Goal: Task Accomplishment & Management: Manage account settings

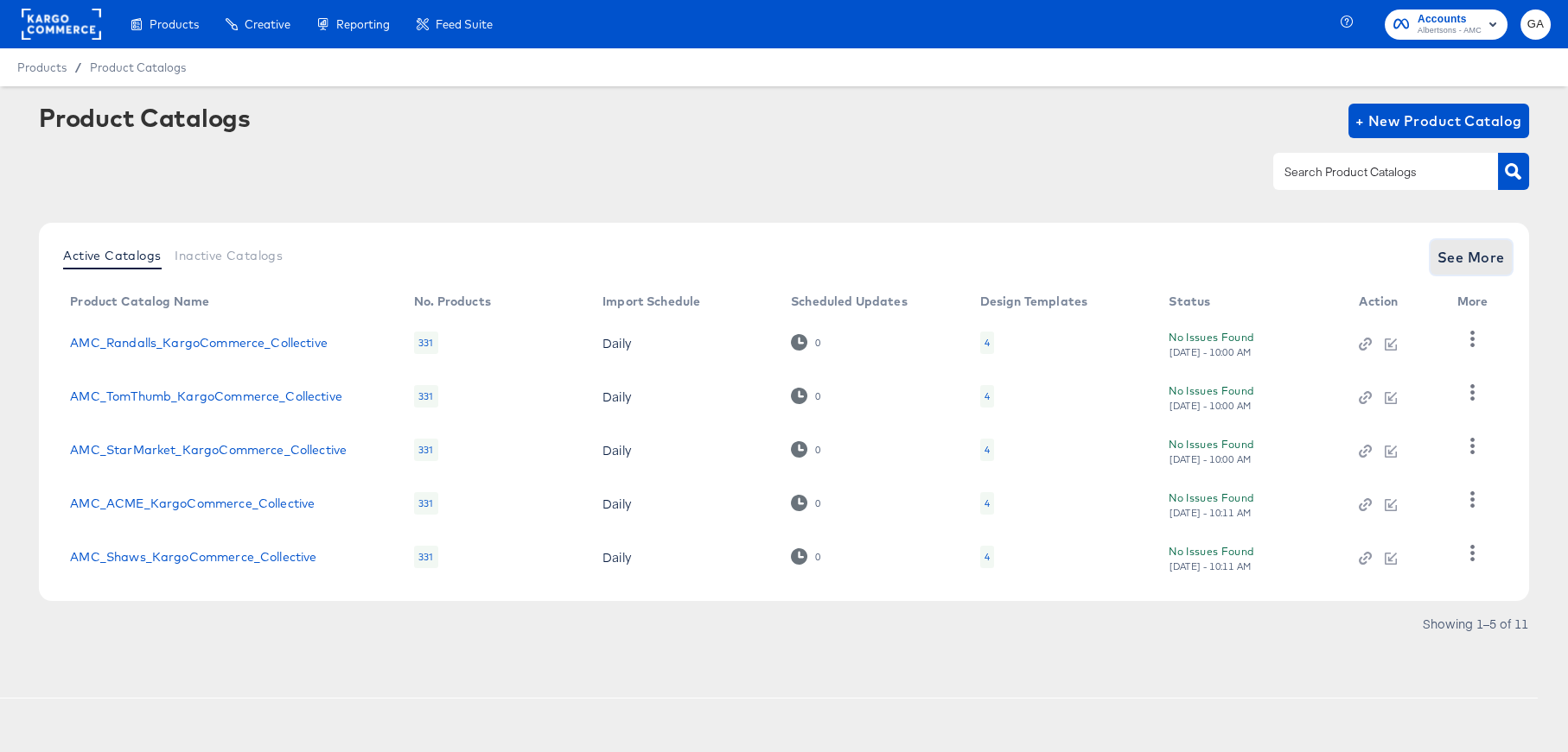
click at [1452, 259] on span "See More" at bounding box center [1471, 257] width 67 height 25
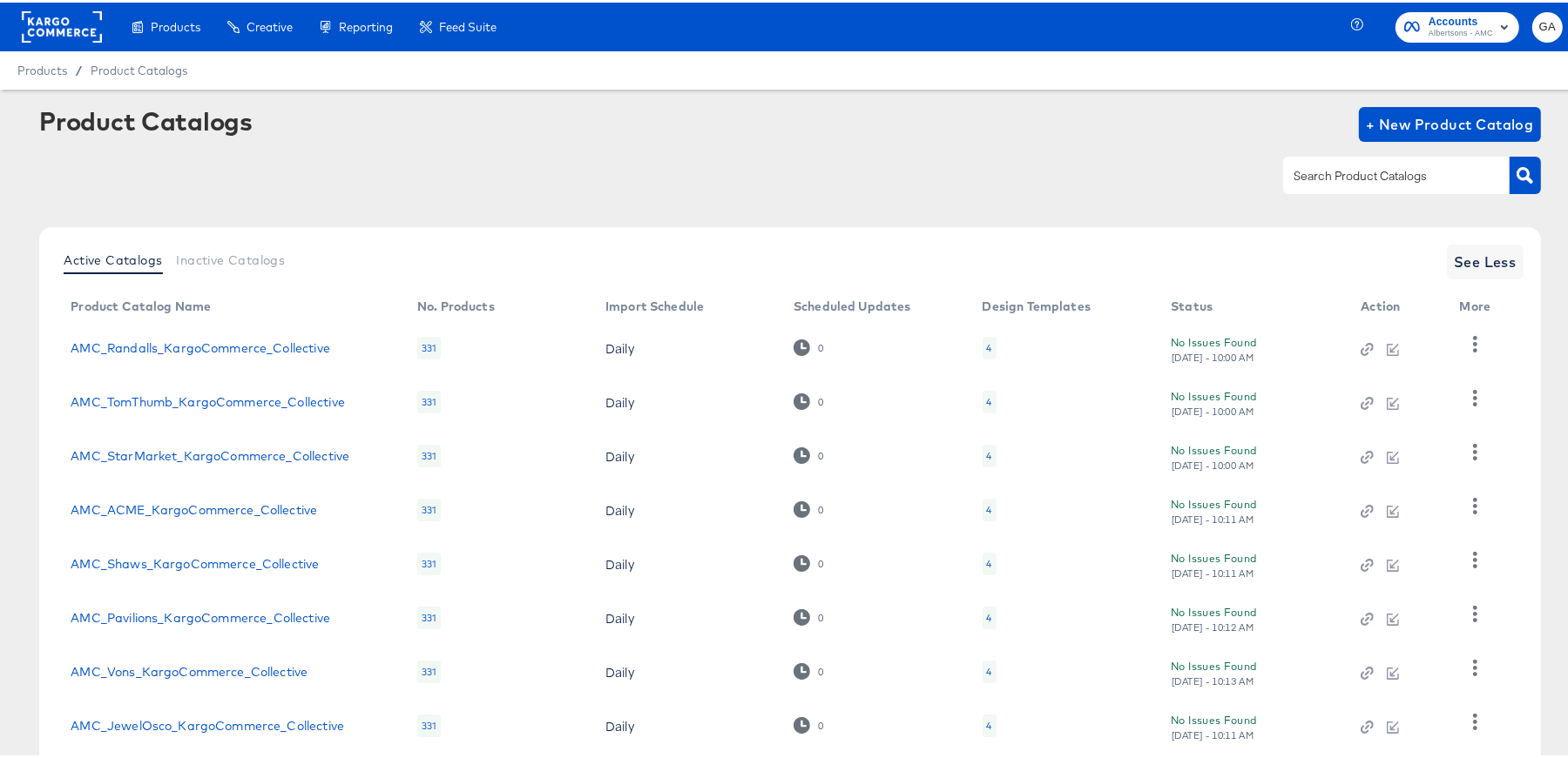
scroll to position [214, 0]
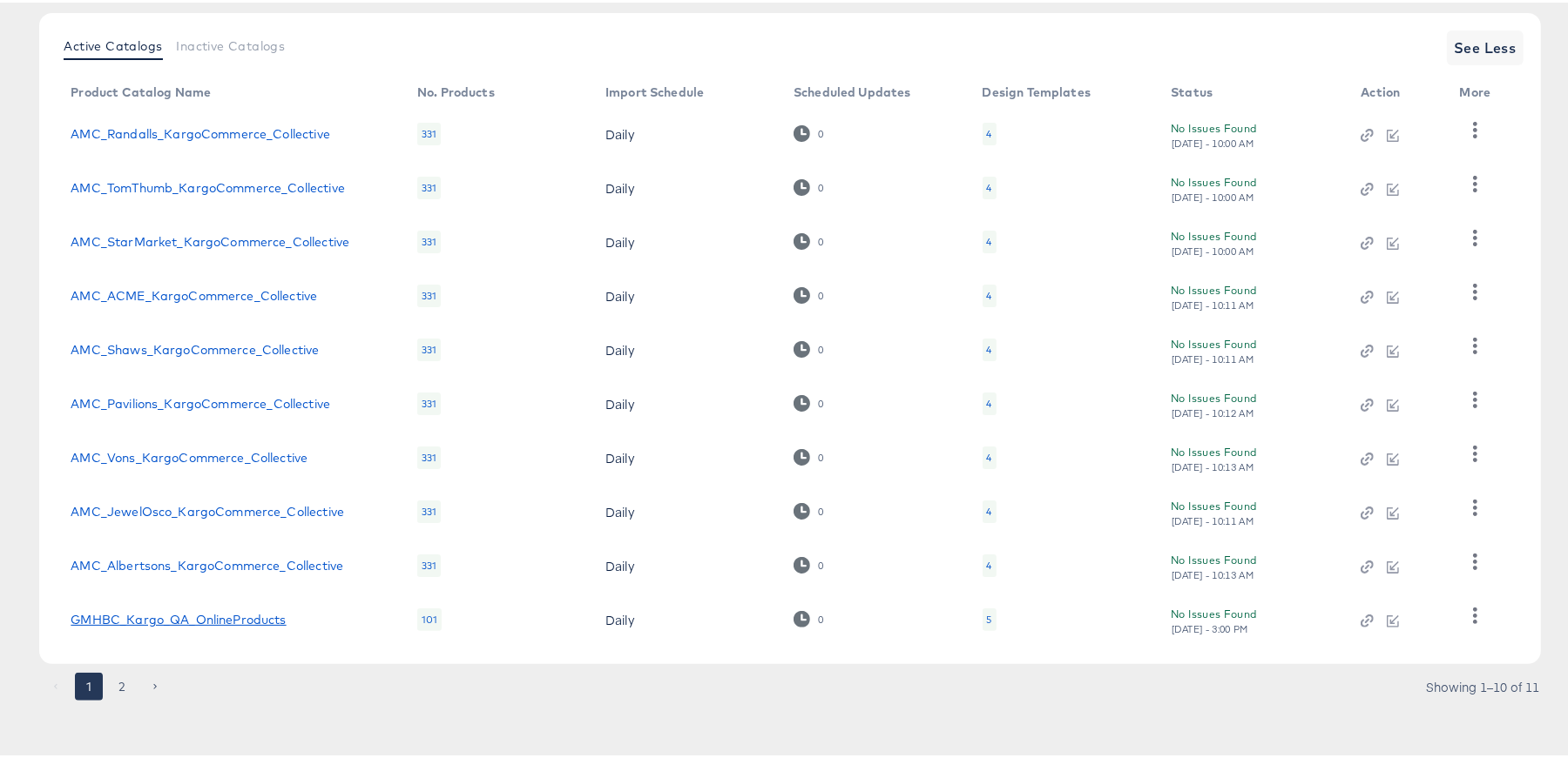
click at [203, 616] on link "GMHBC_Kargo_QA_OnlineProducts" at bounding box center [178, 618] width 215 height 14
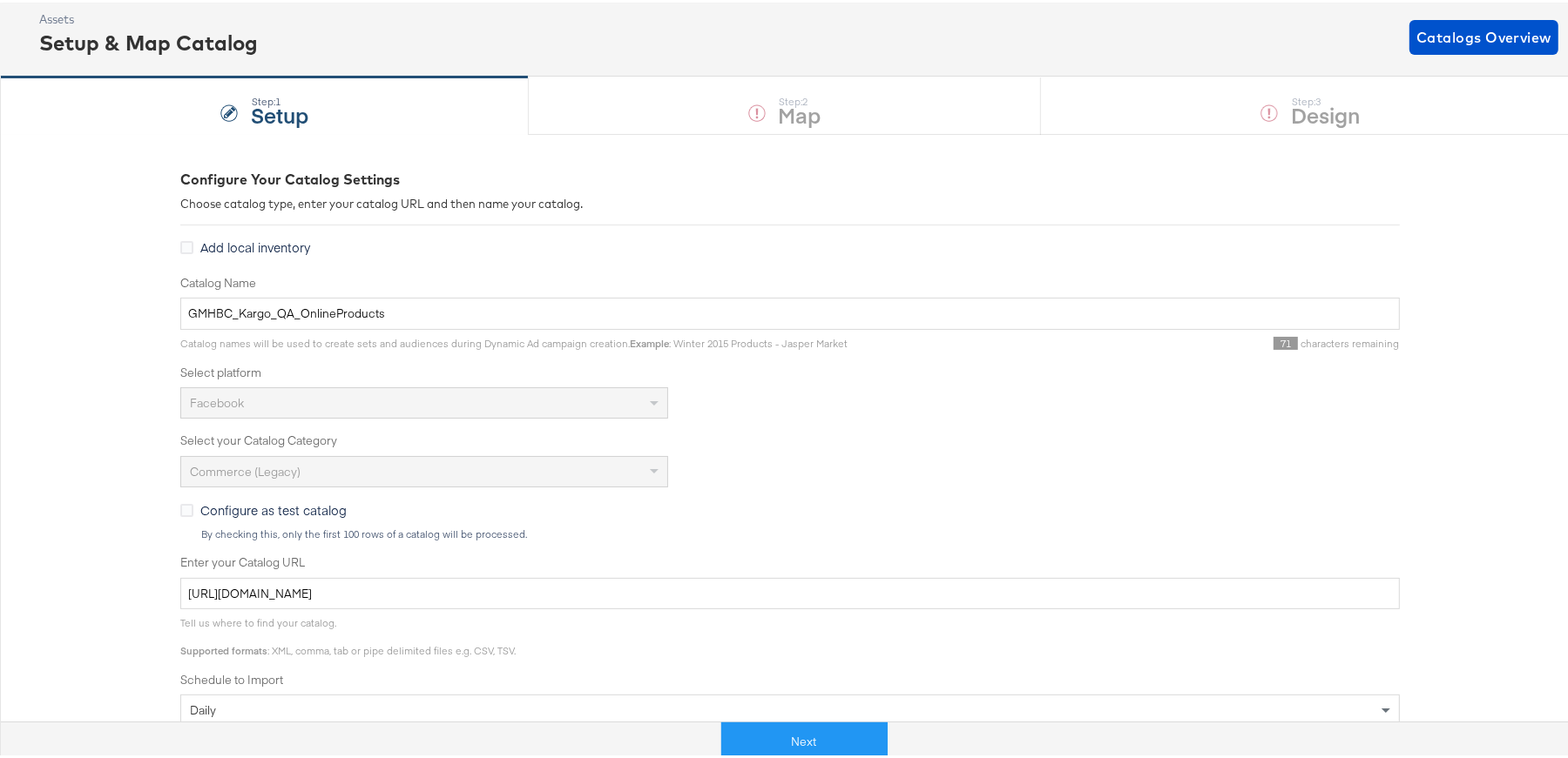
scroll to position [158, 0]
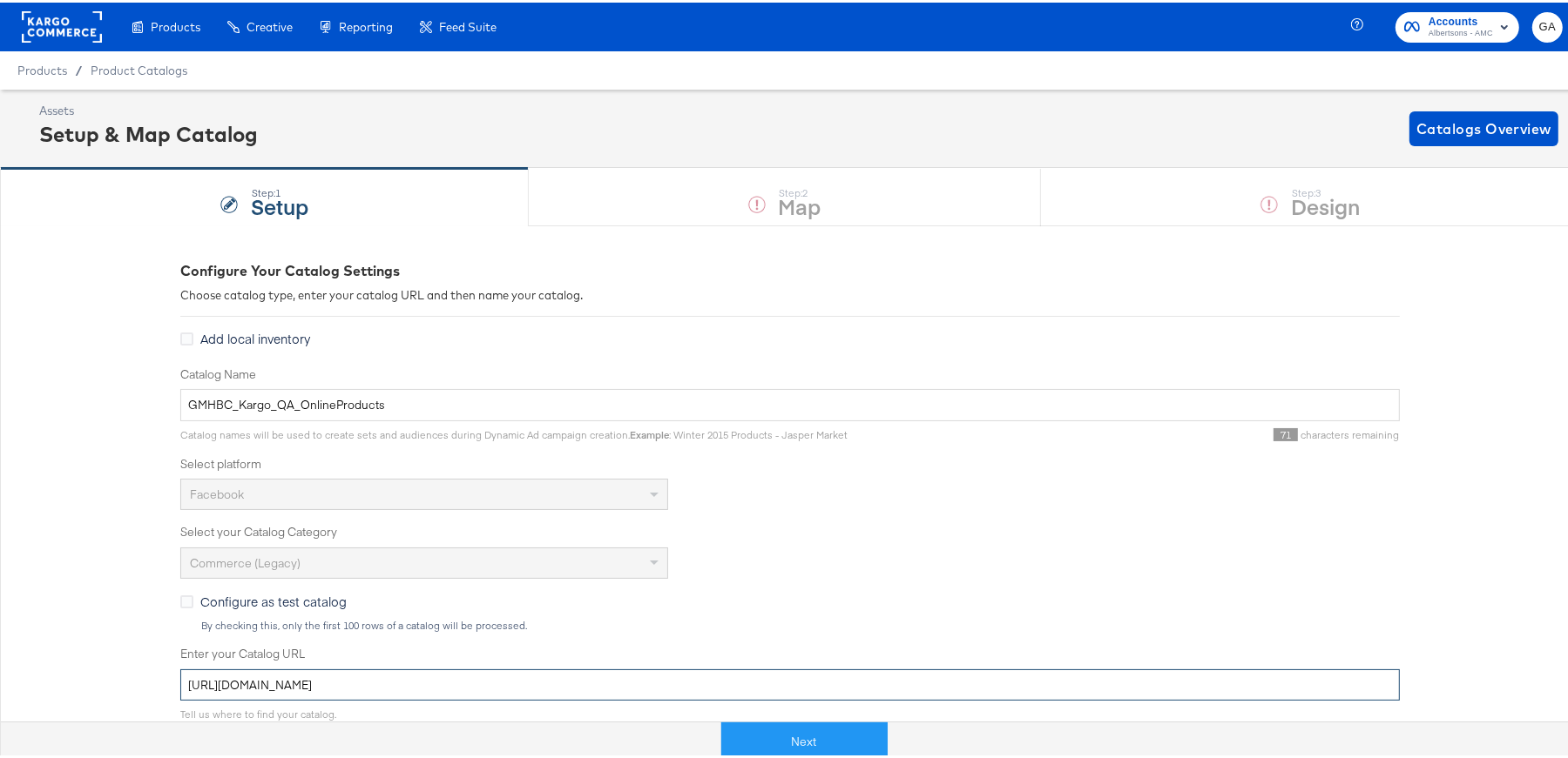
drag, startPoint x: 682, startPoint y: 688, endPoint x: 185, endPoint y: 682, distance: 497.0
click at [185, 682] on input "[URL][DOMAIN_NAME]" at bounding box center [789, 683] width 1219 height 33
drag, startPoint x: 176, startPoint y: 681, endPoint x: 612, endPoint y: 673, distance: 436.1
click at [822, 645] on div "Enter your Catalog URL [URL][DOMAIN_NAME]" at bounding box center [789, 671] width 1219 height 55
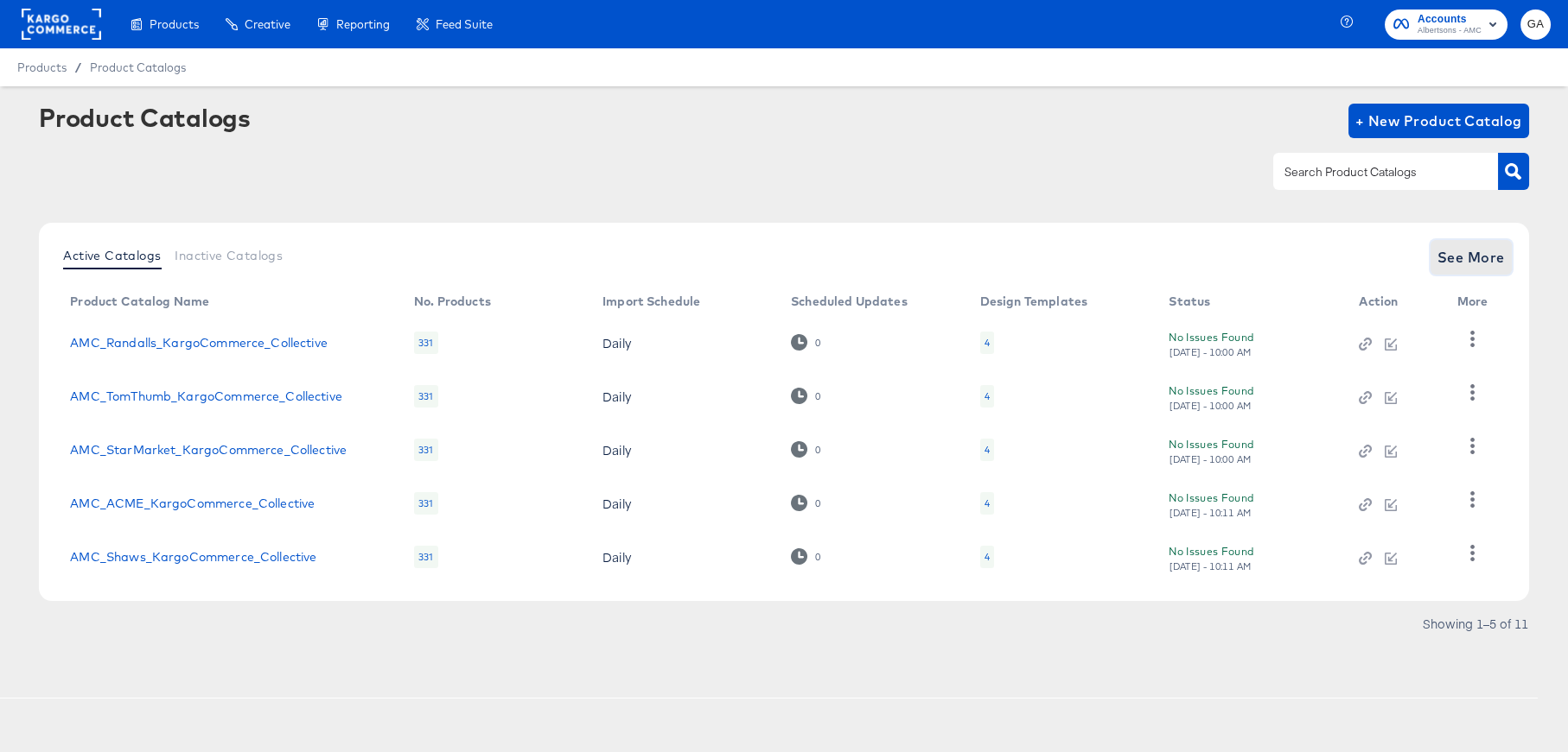
click at [1495, 252] on span "See More" at bounding box center [1471, 257] width 67 height 25
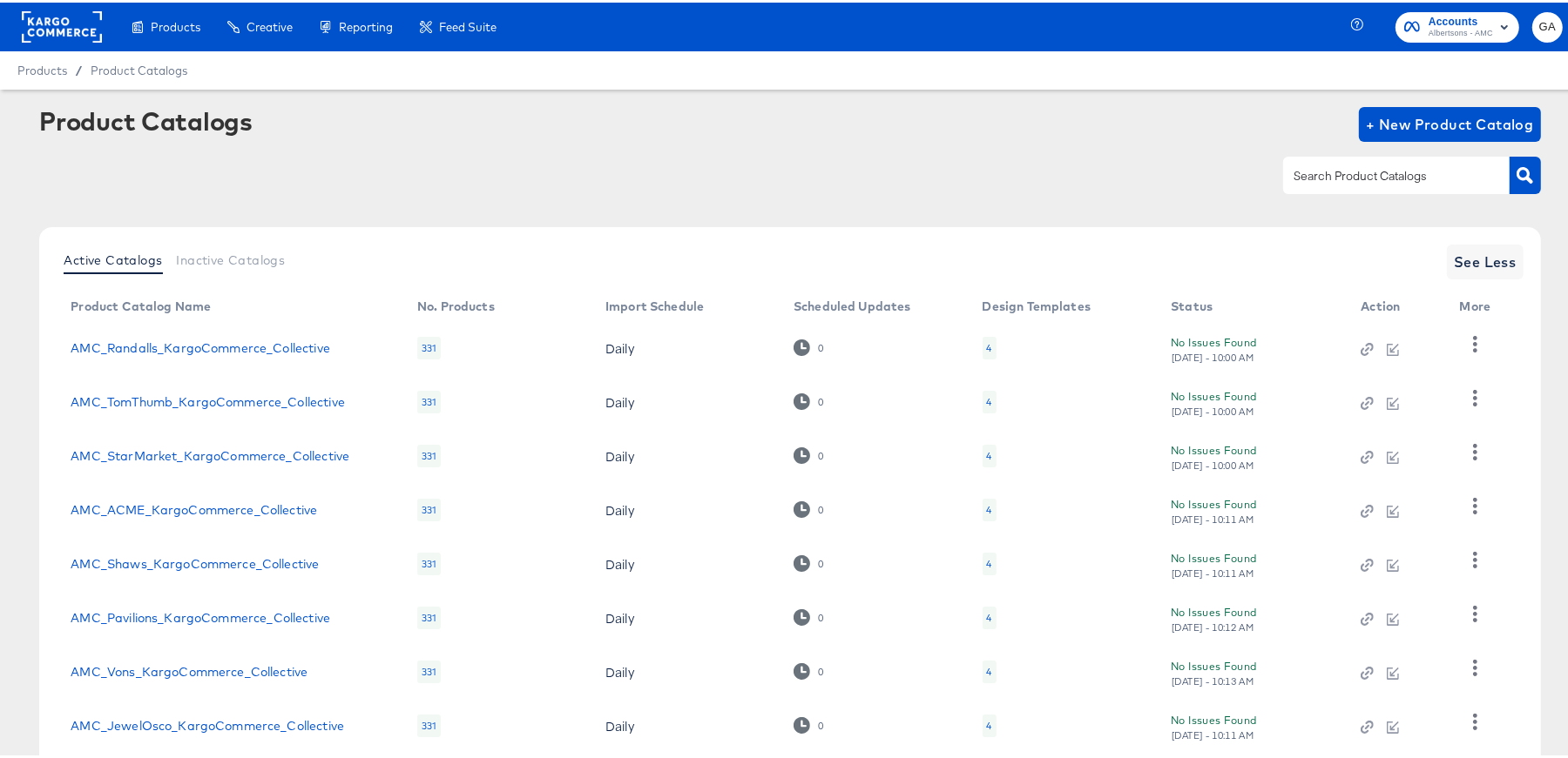
scroll to position [214, 0]
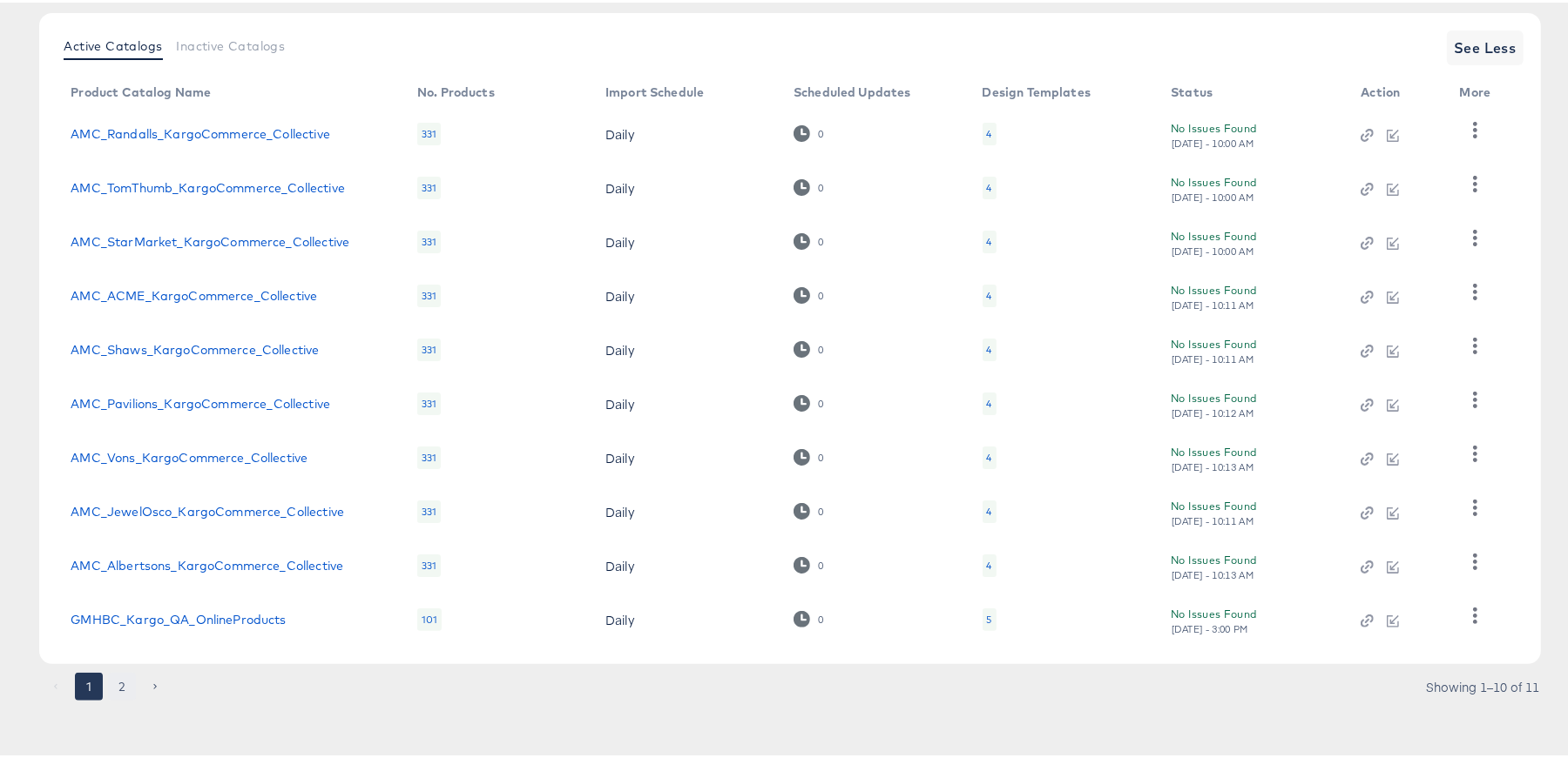
click at [123, 681] on button "2" at bounding box center [122, 685] width 28 height 28
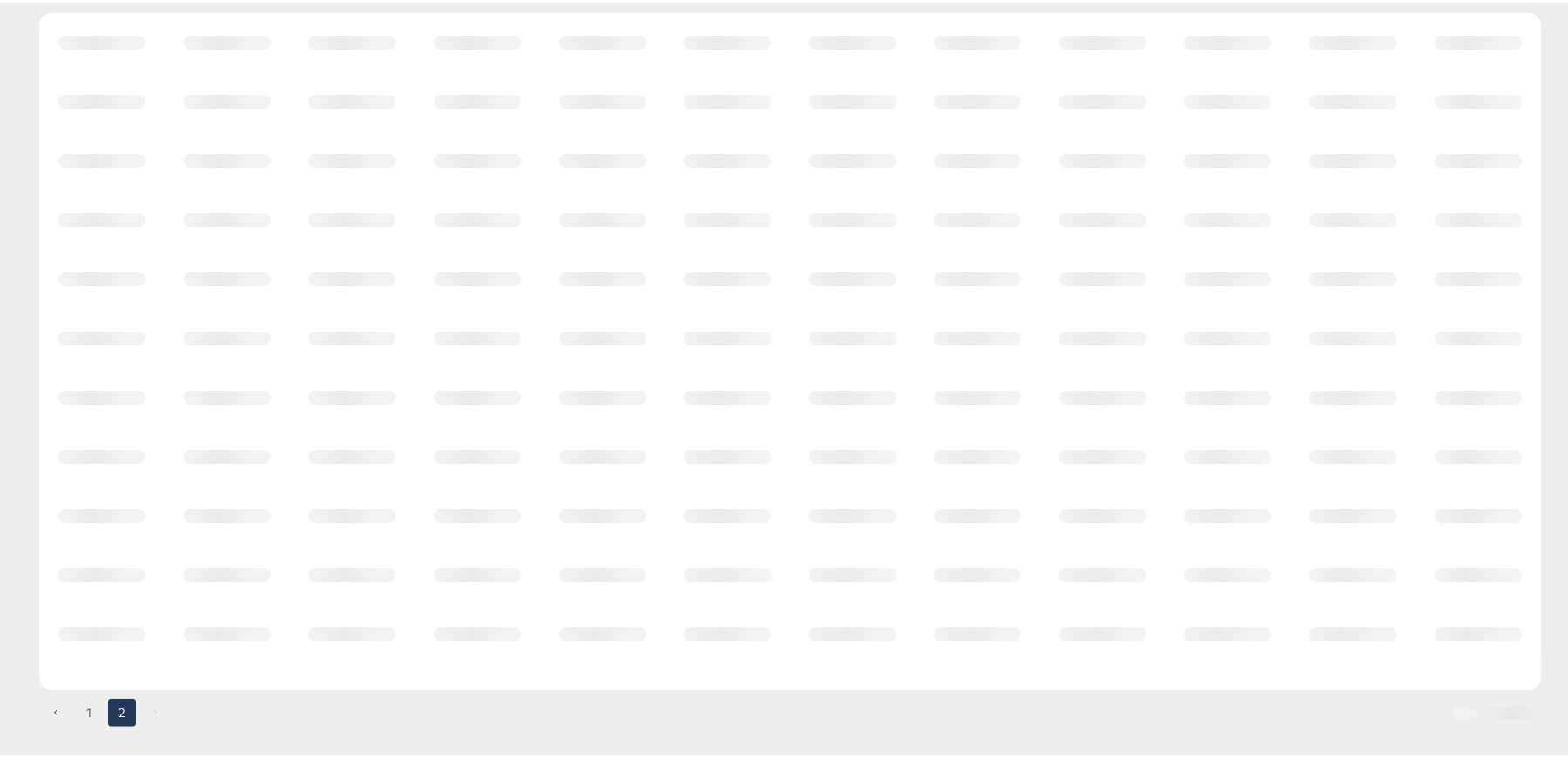
scroll to position [0, 0]
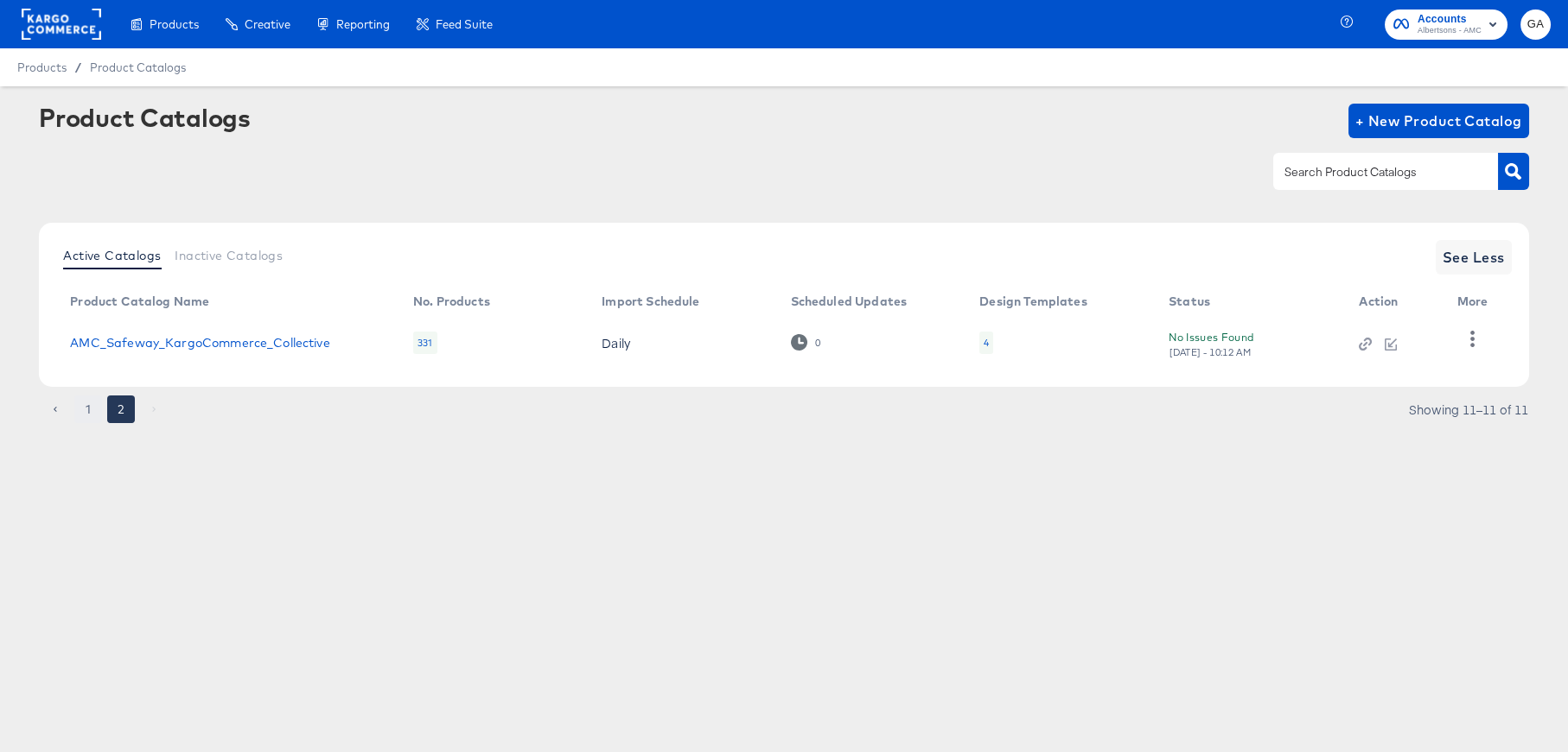
click at [91, 411] on button "1" at bounding box center [88, 410] width 28 height 28
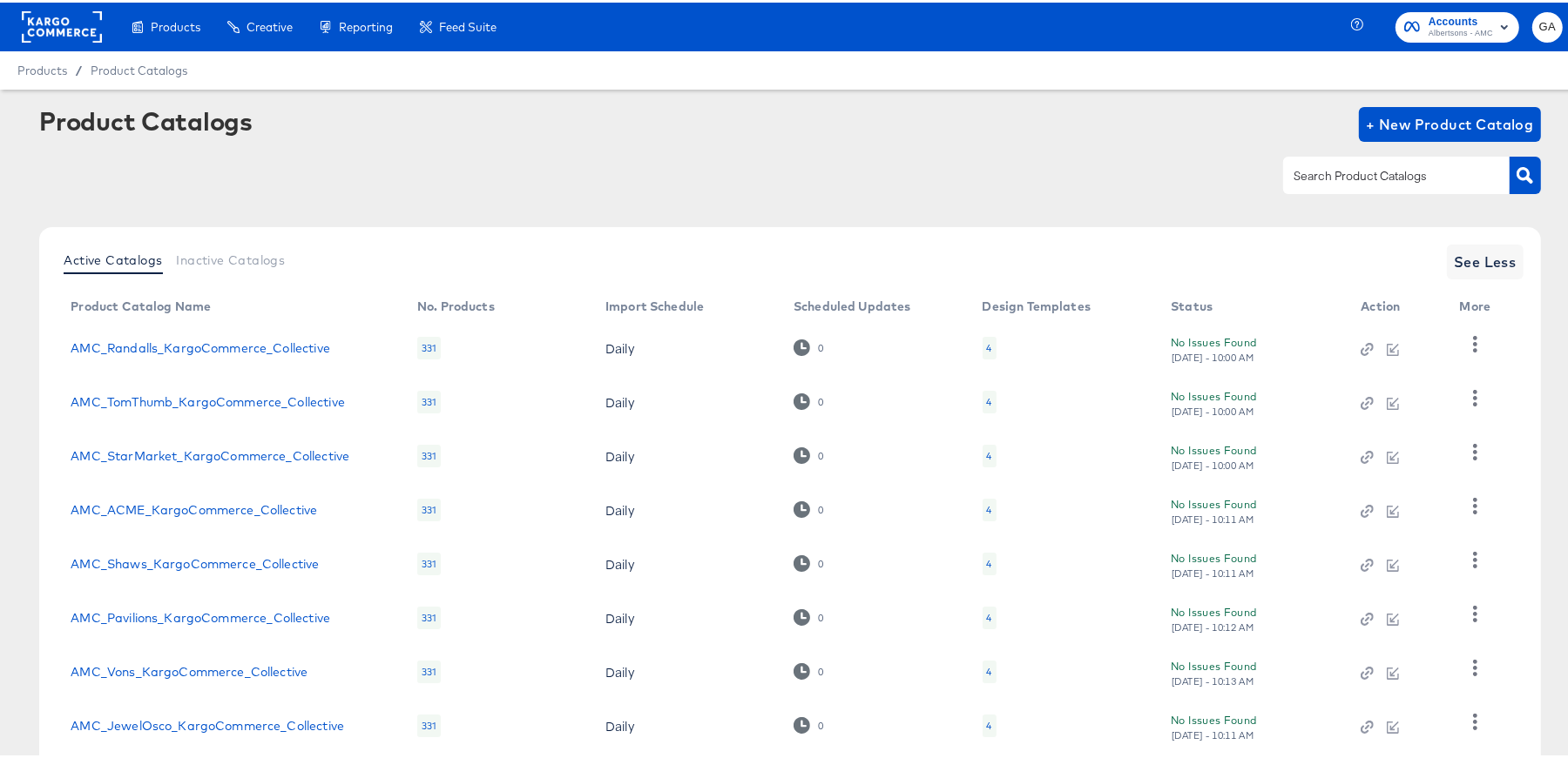
scroll to position [214, 0]
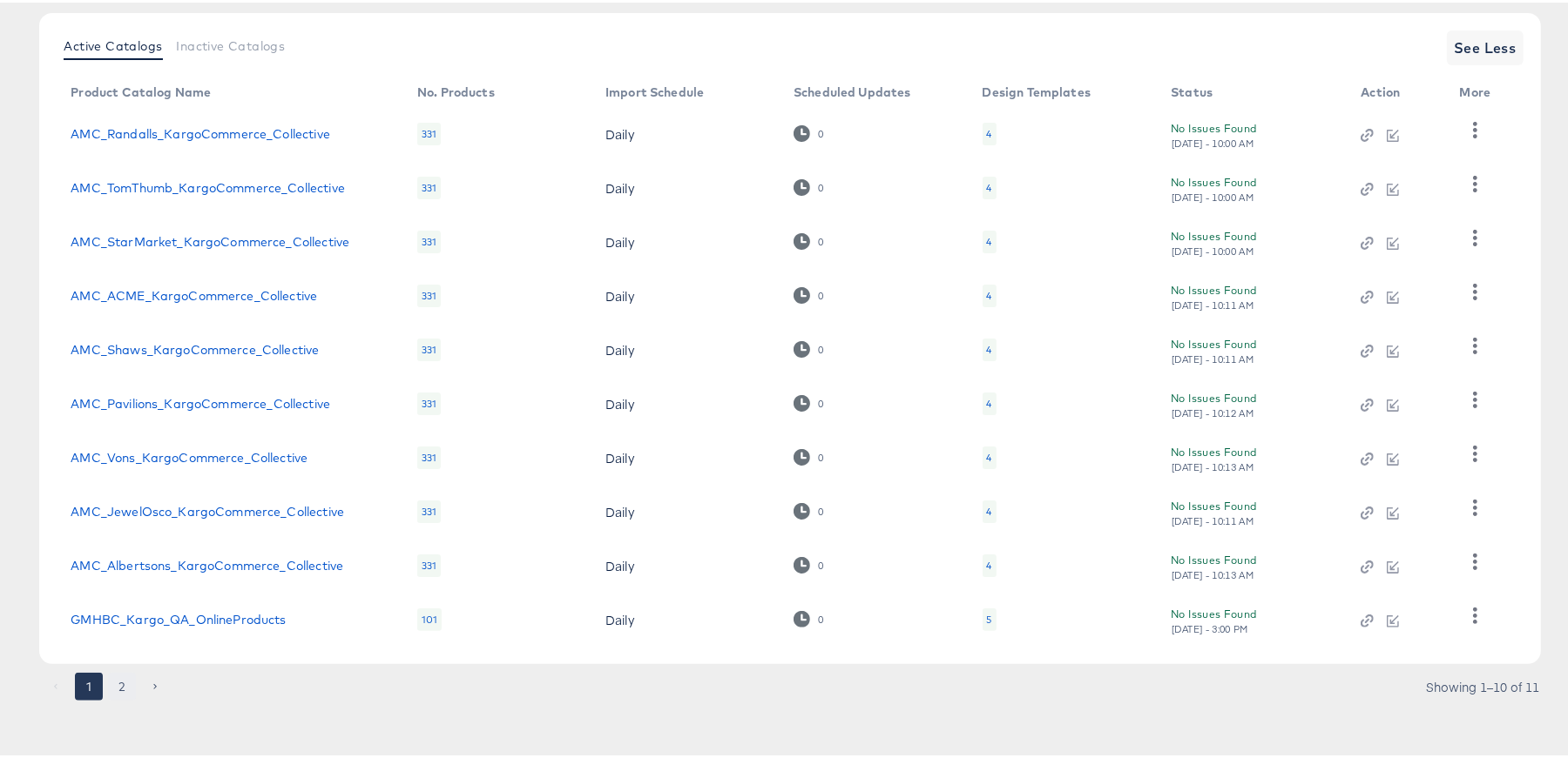
click at [130, 686] on button "2" at bounding box center [122, 685] width 28 height 28
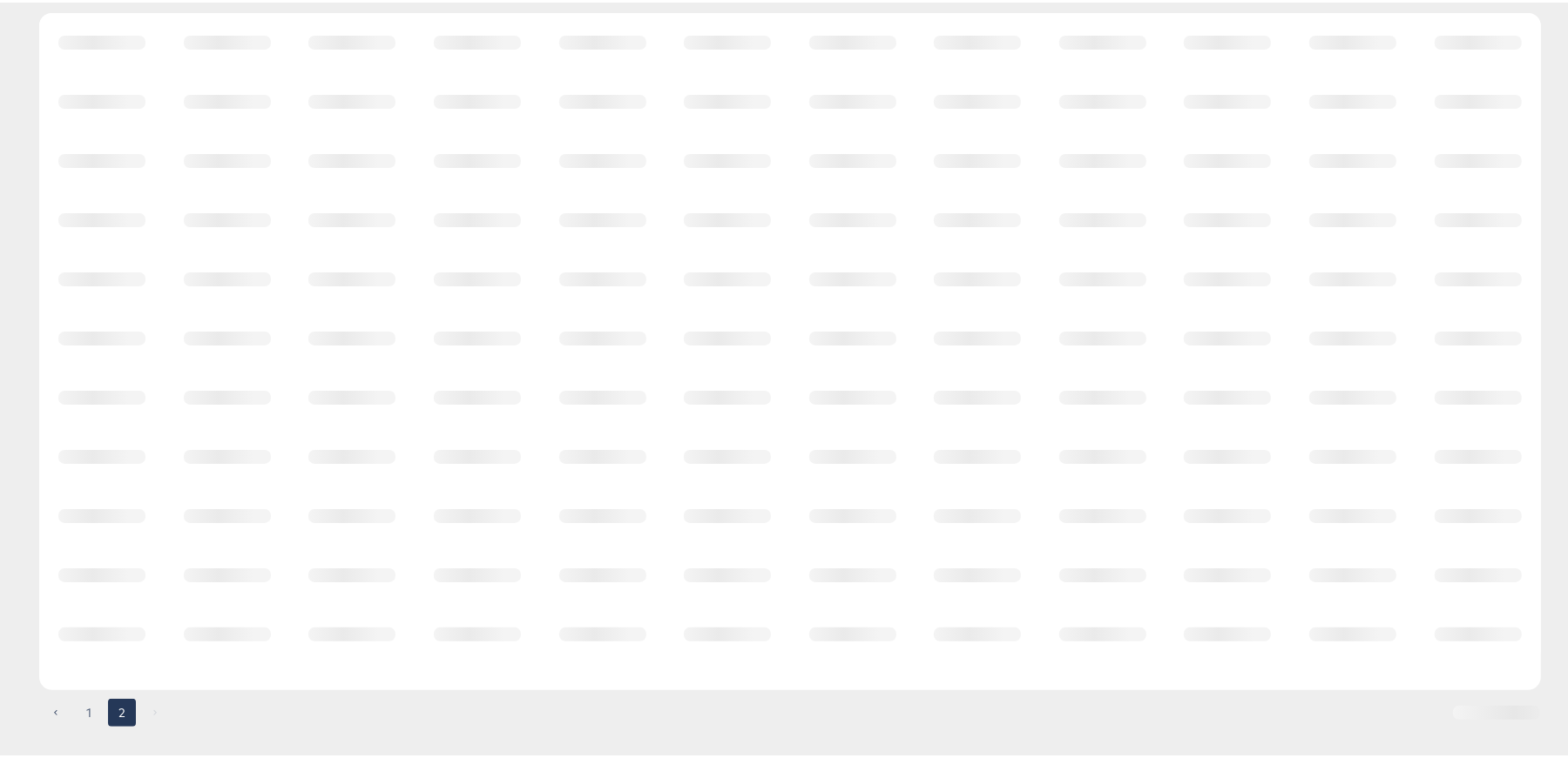
scroll to position [0, 0]
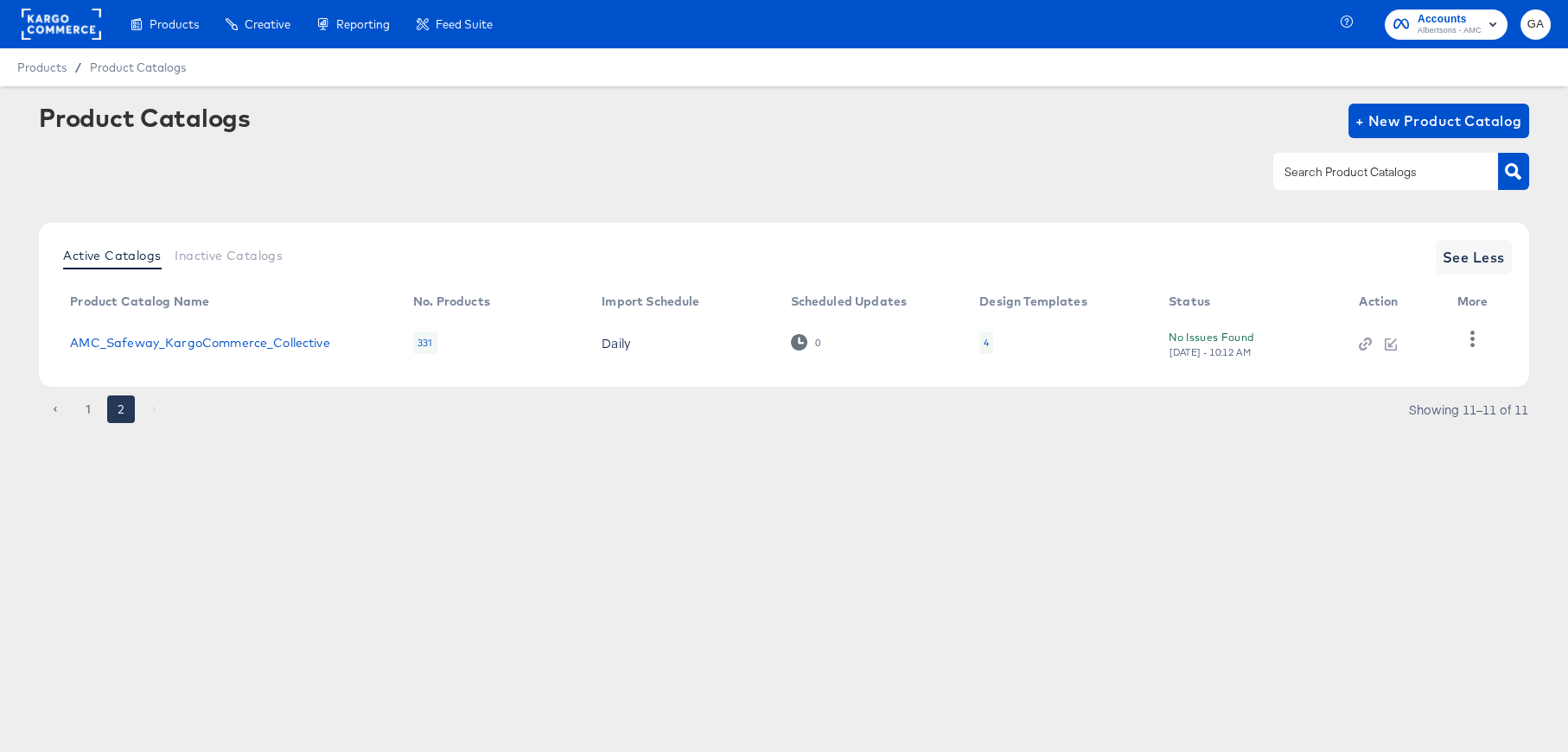
click at [202, 271] on div "Active Catalogs Inactive Catalogs" at bounding box center [173, 257] width 233 height 32
click at [211, 256] on span "Inactive Catalogs" at bounding box center [228, 256] width 108 height 14
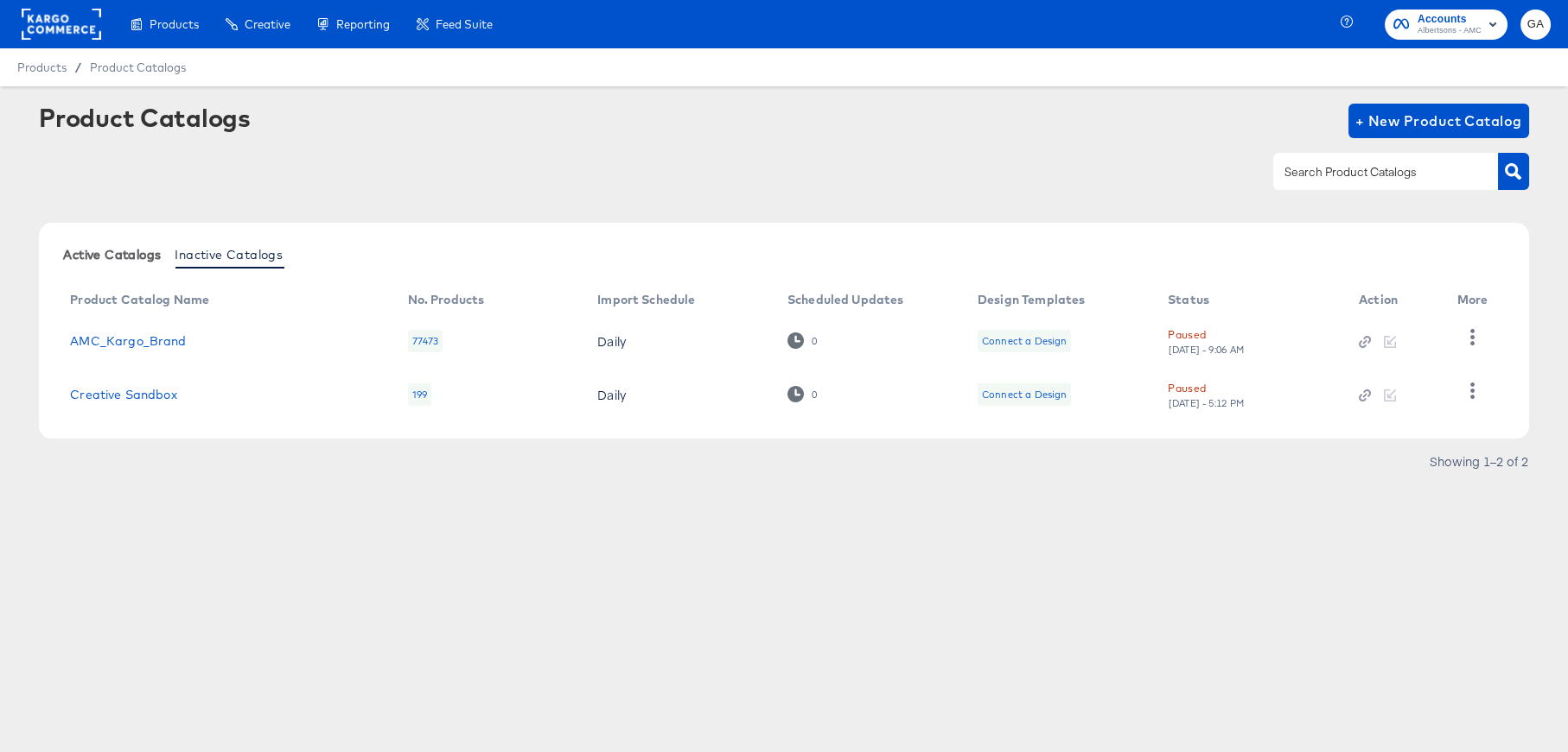
click at [109, 248] on span "Active Catalogs" at bounding box center [111, 255] width 97 height 14
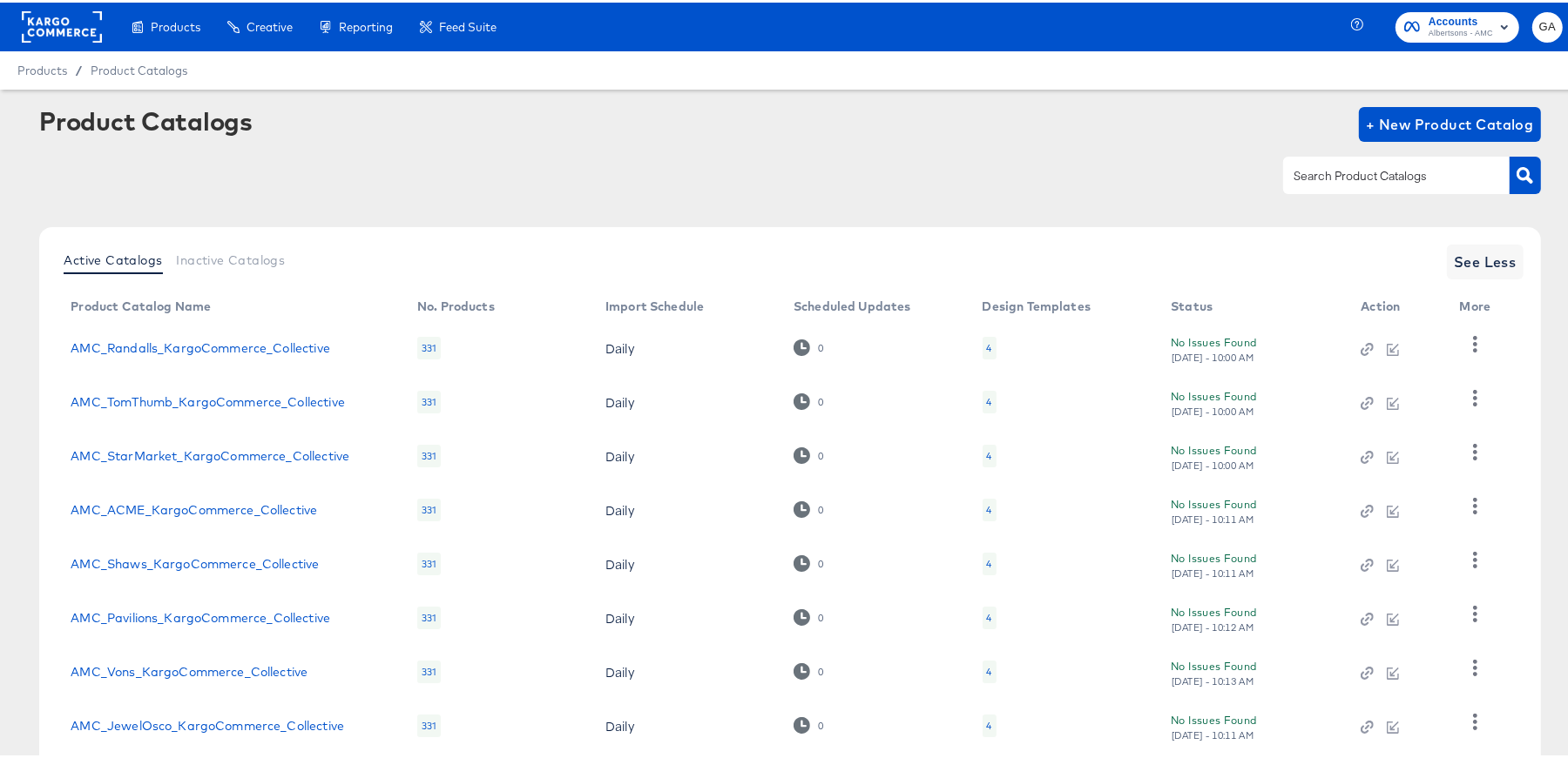
scroll to position [214, 0]
